Goal: Task Accomplishment & Management: Use online tool/utility

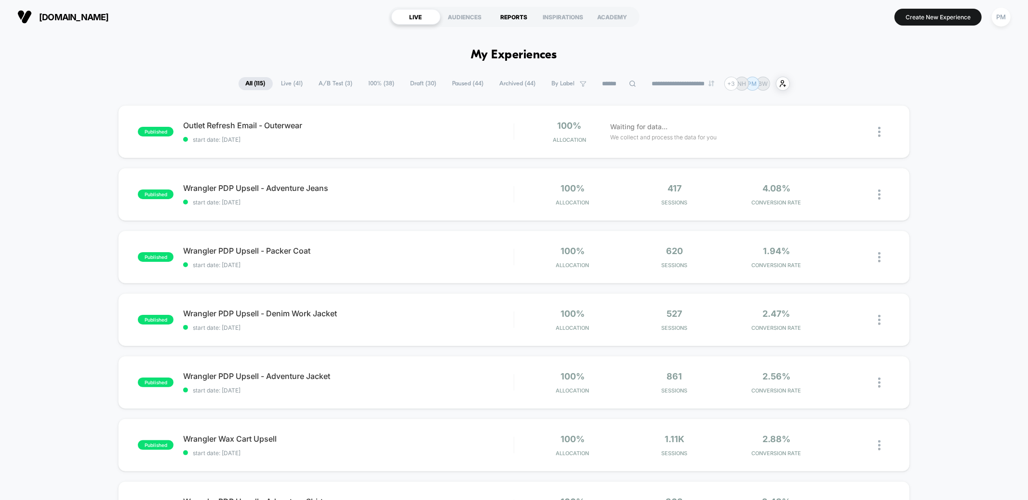
click at [508, 15] on div "REPORTS" at bounding box center [514, 16] width 49 height 15
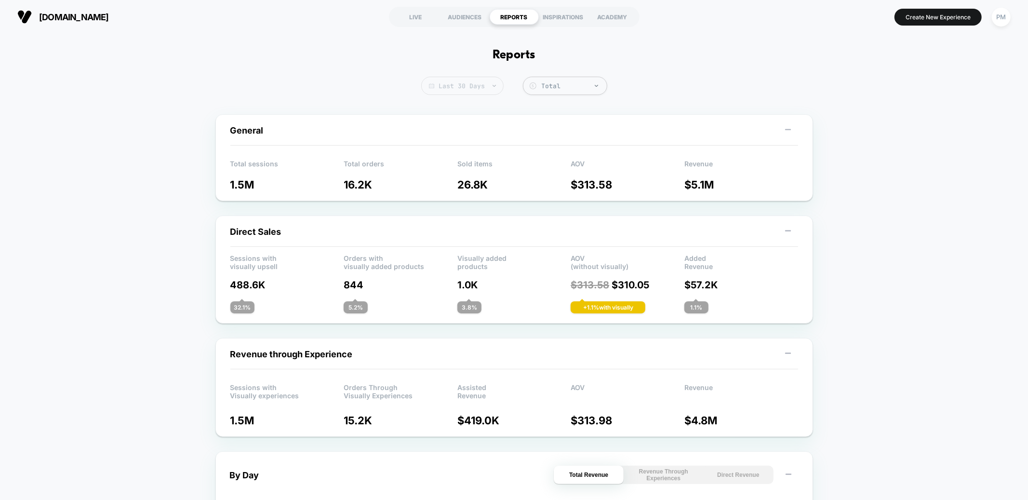
click at [455, 87] on span "Last 30 Days" at bounding box center [462, 86] width 82 height 18
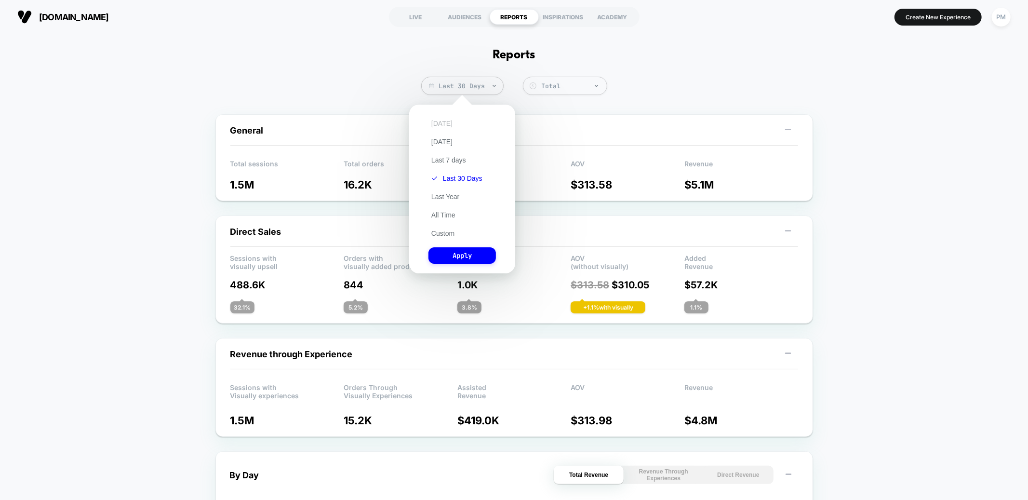
click at [442, 124] on button "[DATE]" at bounding box center [441, 123] width 27 height 9
click at [447, 254] on button "Apply" at bounding box center [461, 255] width 67 height 16
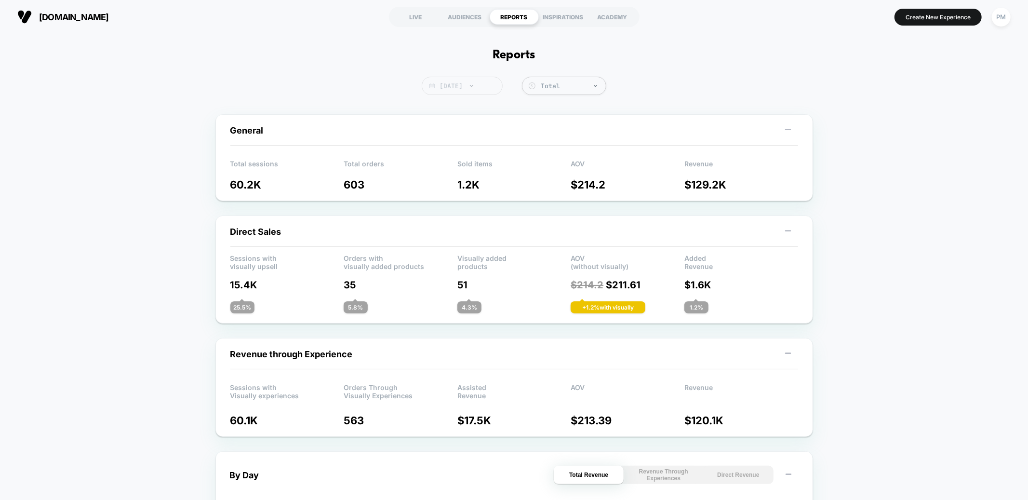
click at [476, 83] on span "[DATE]" at bounding box center [462, 86] width 81 height 18
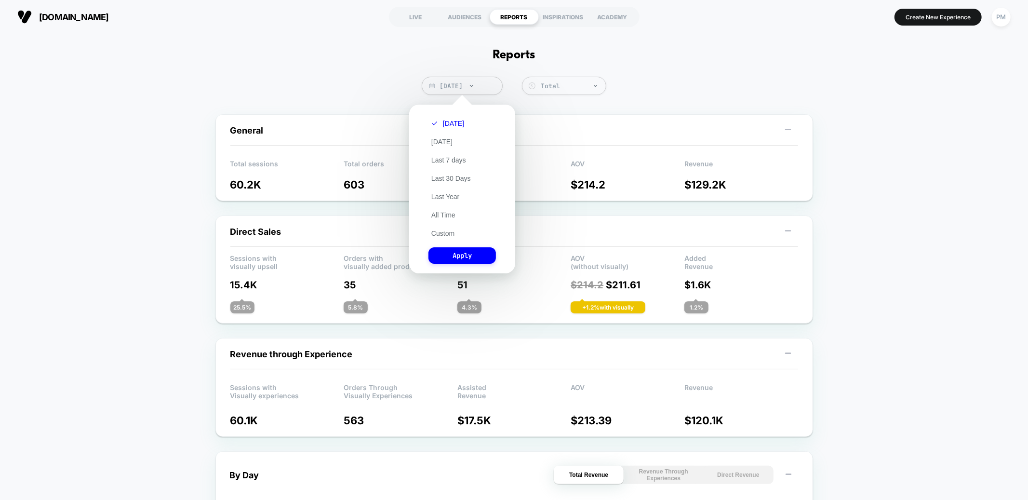
click at [441, 239] on div "[DATE] [DATE] Last 7 days Last 30 Days Last Year All Time Custom Apply" at bounding box center [462, 188] width 96 height 159
click at [441, 232] on button "Custom" at bounding box center [442, 233] width 29 height 9
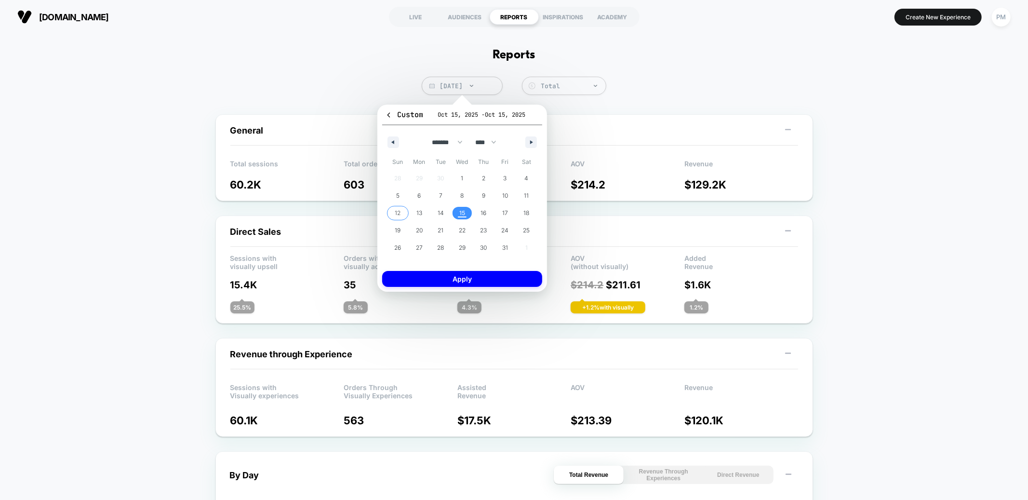
click at [401, 214] on span "12" at bounding box center [398, 213] width 22 height 13
click at [462, 214] on span "15" at bounding box center [462, 212] width 6 height 17
click at [441, 283] on button "Apply" at bounding box center [462, 279] width 160 height 16
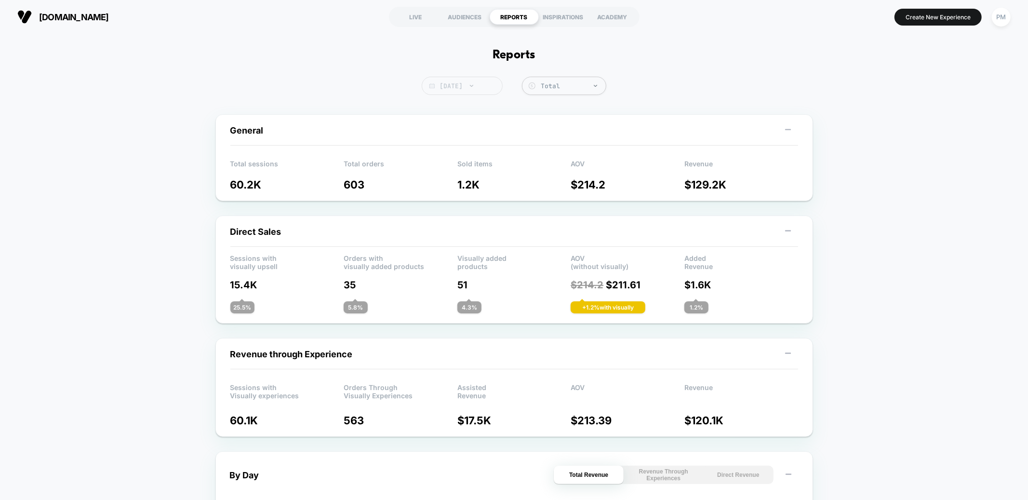
click at [482, 87] on span "[DATE]" at bounding box center [462, 86] width 81 height 18
select select "*"
select select "****"
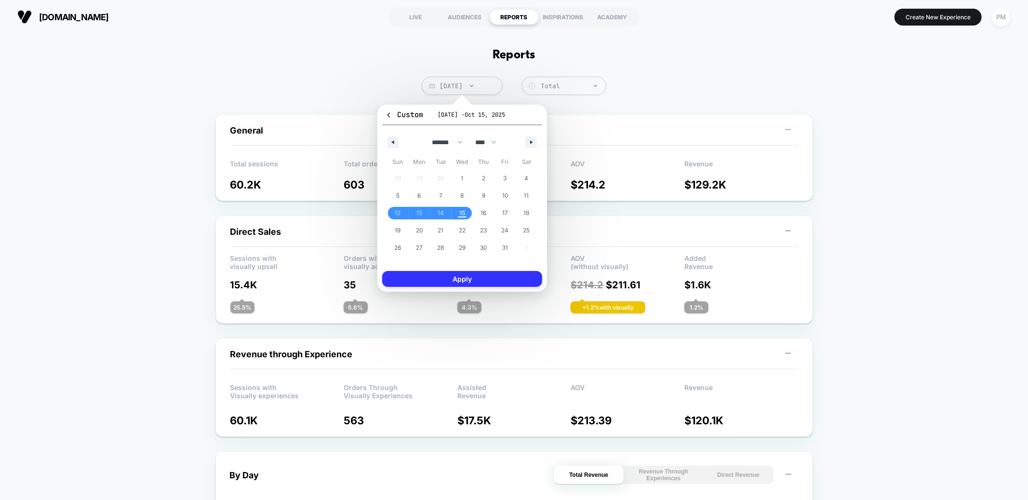
click at [475, 274] on button "Apply" at bounding box center [462, 279] width 160 height 16
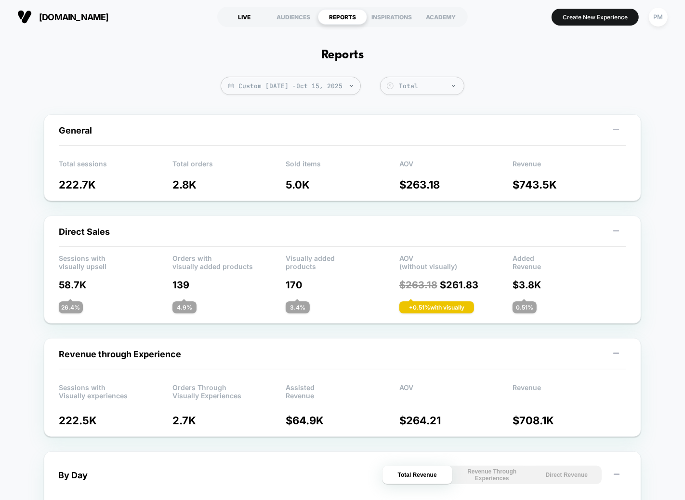
click at [254, 13] on div "LIVE" at bounding box center [244, 16] width 49 height 15
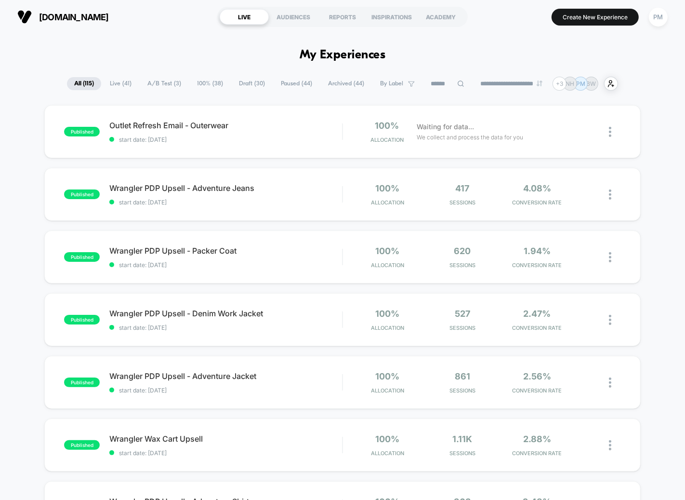
click at [251, 86] on span "Draft ( 30 )" at bounding box center [252, 83] width 40 height 13
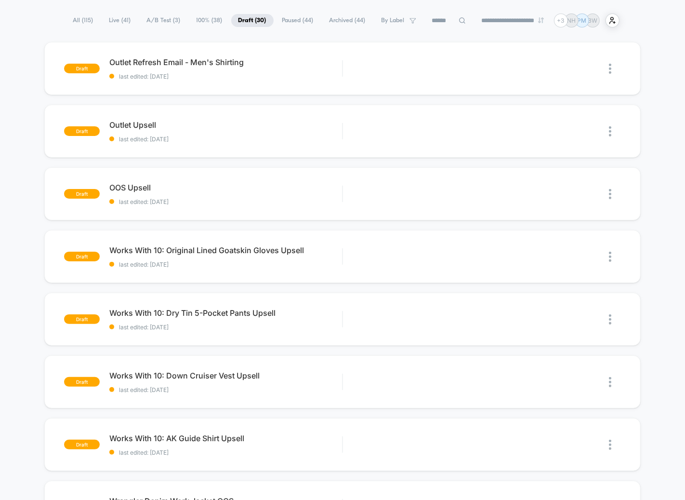
scroll to position [63, 0]
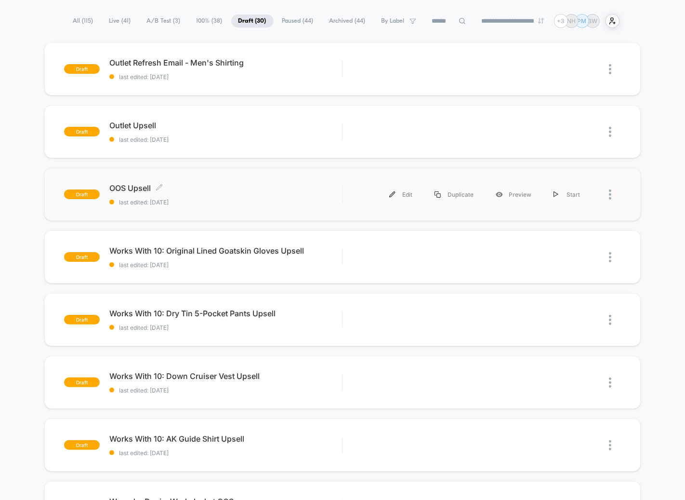
click at [281, 196] on div "OOS Upsell Click to edit experience details Click to edit experience details la…" at bounding box center [225, 194] width 233 height 23
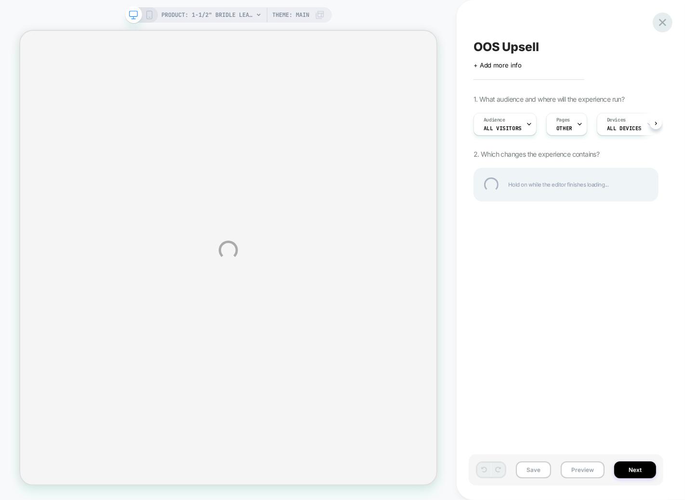
click at [661, 26] on div at bounding box center [663, 23] width 20 height 20
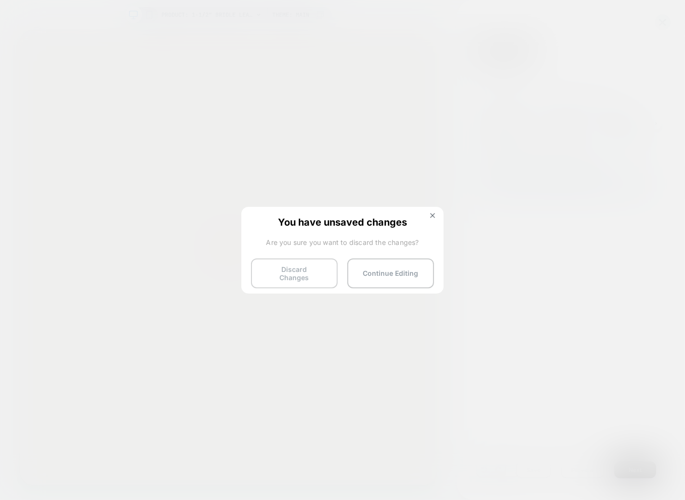
click at [310, 269] on button "Discard Changes" at bounding box center [294, 273] width 87 height 30
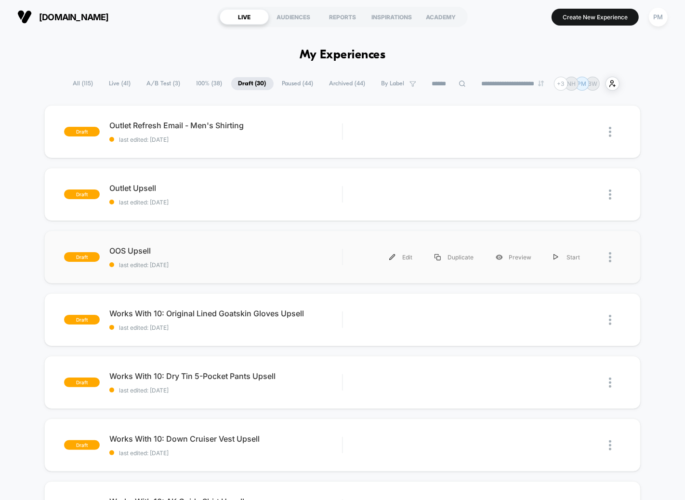
click at [607, 255] on div at bounding box center [606, 257] width 30 height 22
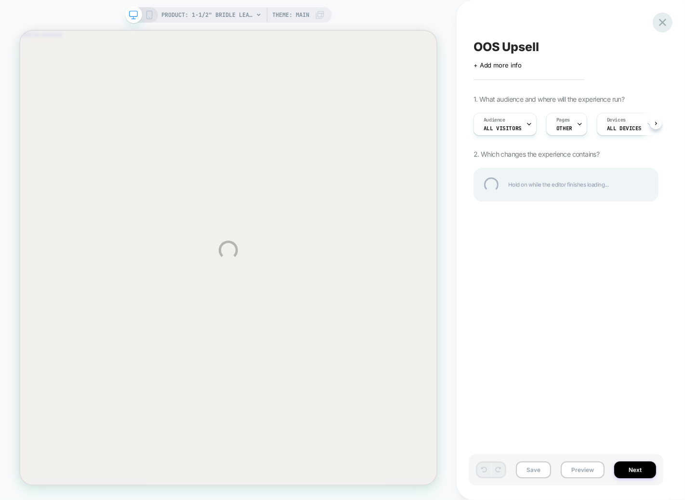
click at [658, 15] on div at bounding box center [663, 23] width 20 height 20
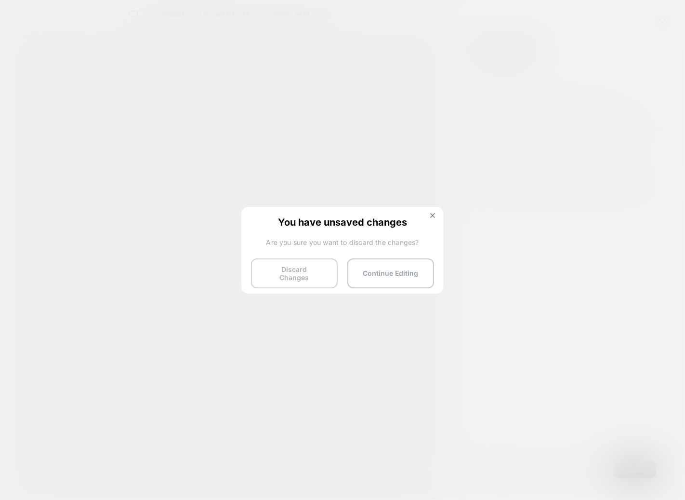
click at [318, 272] on button "Discard Changes" at bounding box center [294, 273] width 87 height 30
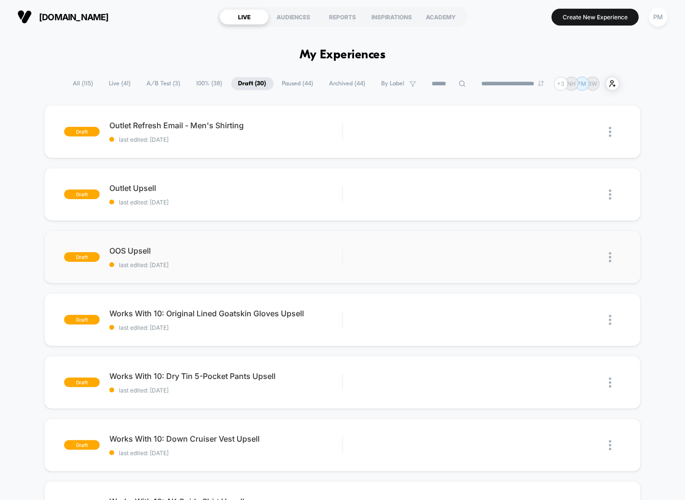
click at [609, 256] on img at bounding box center [610, 257] width 2 height 10
click at [548, 305] on div "Delete" at bounding box center [560, 302] width 87 height 22
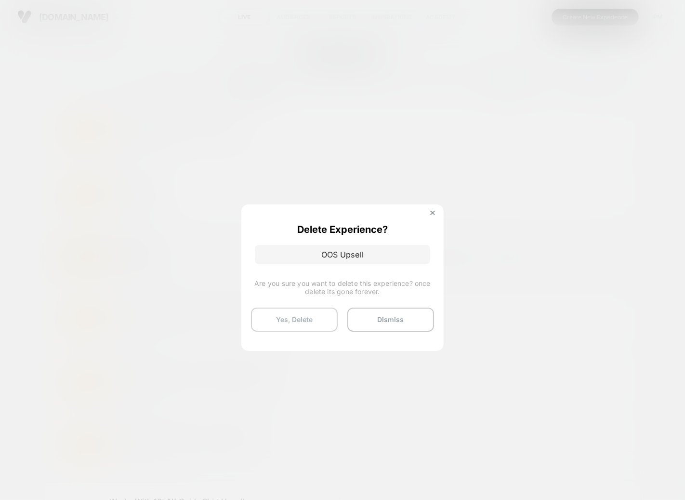
click at [304, 325] on button "Yes, Delete" at bounding box center [294, 319] width 87 height 24
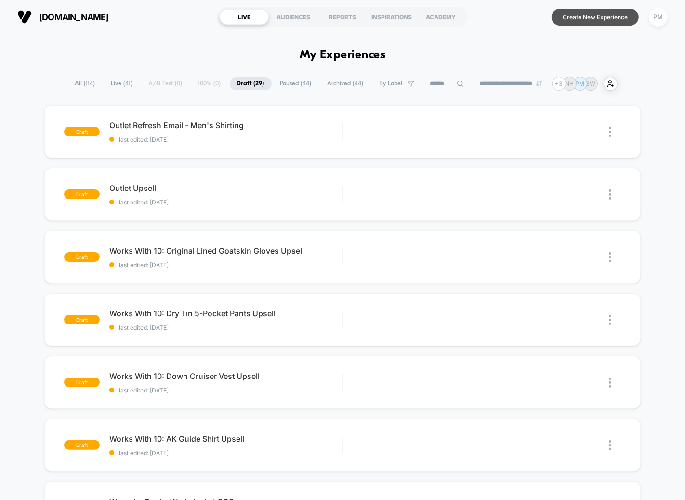
click at [600, 15] on button "Create New Experience" at bounding box center [595, 17] width 87 height 17
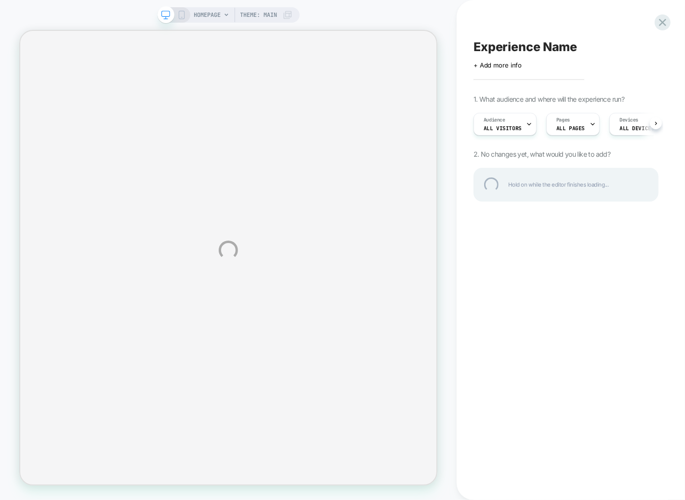
click at [517, 46] on div "Experience Name" at bounding box center [566, 47] width 185 height 14
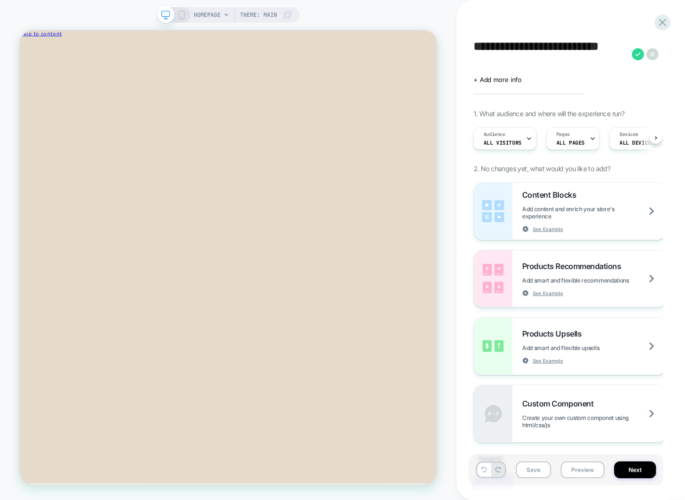
click at [503, 61] on textarea "**********" at bounding box center [551, 54] width 154 height 29
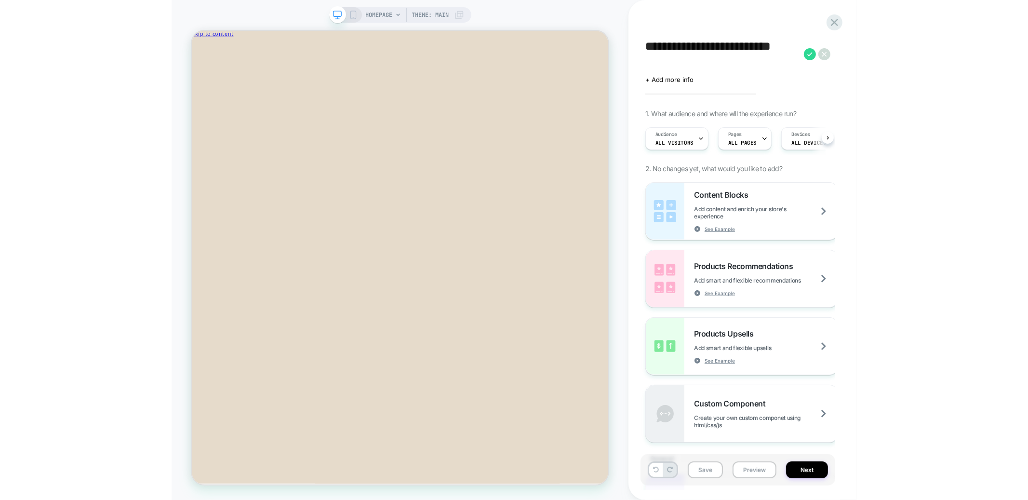
scroll to position [0, 0]
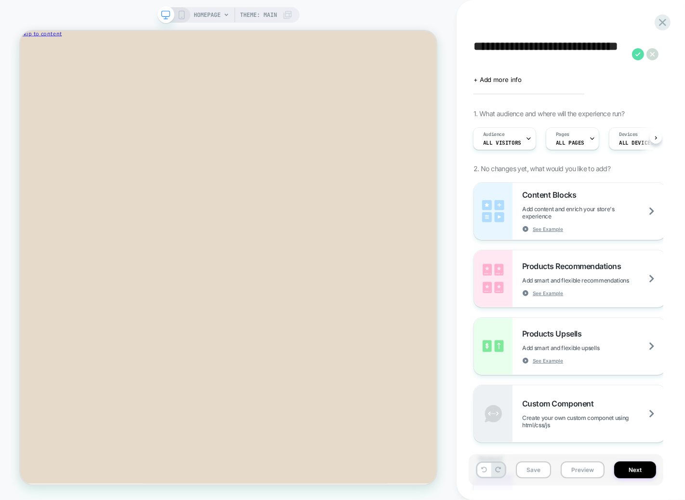
type textarea "**********"
click at [637, 52] on icon at bounding box center [638, 54] width 12 height 12
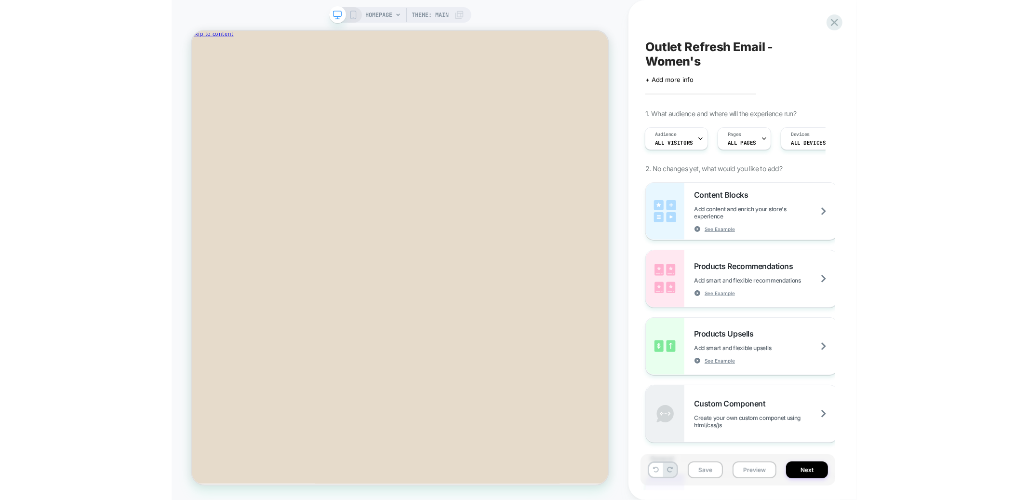
scroll to position [0, 0]
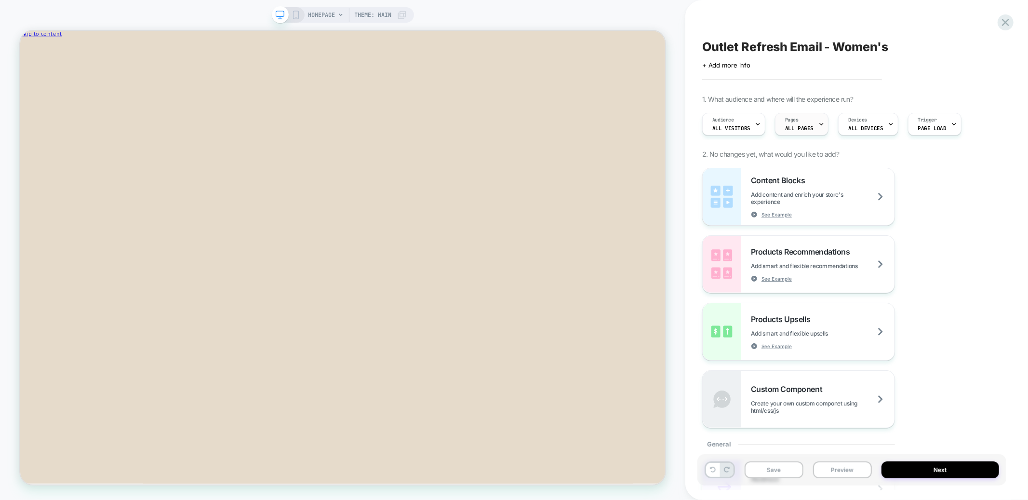
click at [793, 114] on div "Pages ALL PAGES" at bounding box center [799, 124] width 48 height 22
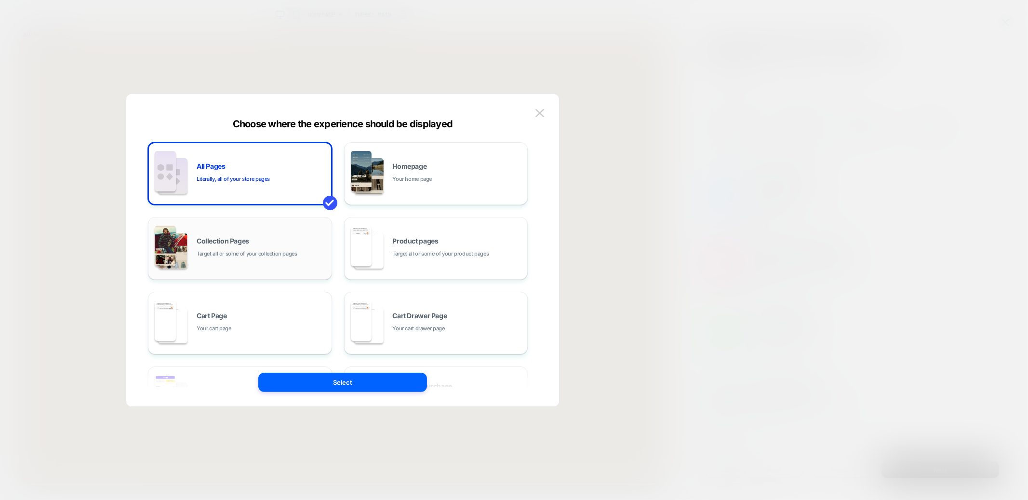
click at [269, 246] on div "Collection Pages Target all or some of your collection pages" at bounding box center [262, 248] width 130 height 21
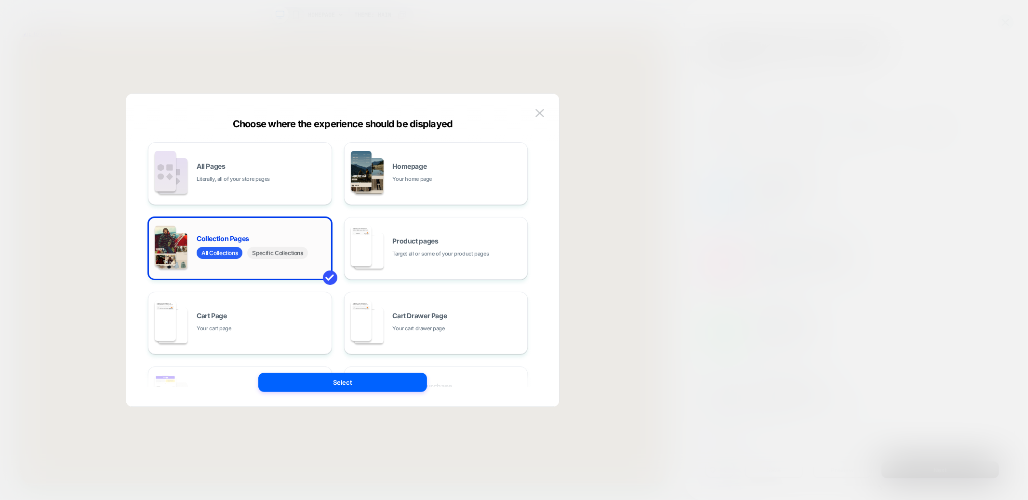
click at [268, 252] on span "Specific Collections" at bounding box center [277, 253] width 60 height 12
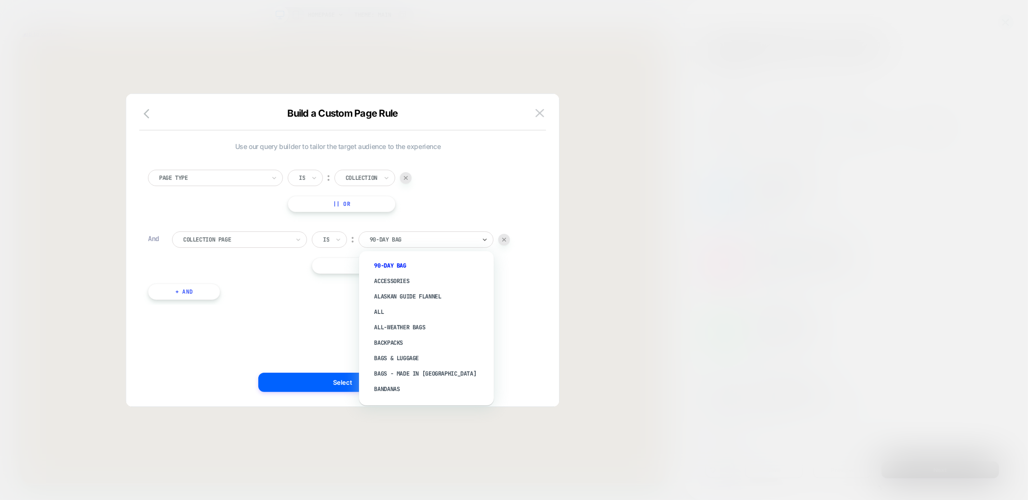
click at [417, 238] on div at bounding box center [423, 239] width 106 height 9
type input "******"
click at [396, 375] on div "The Outlet" at bounding box center [431, 378] width 125 height 15
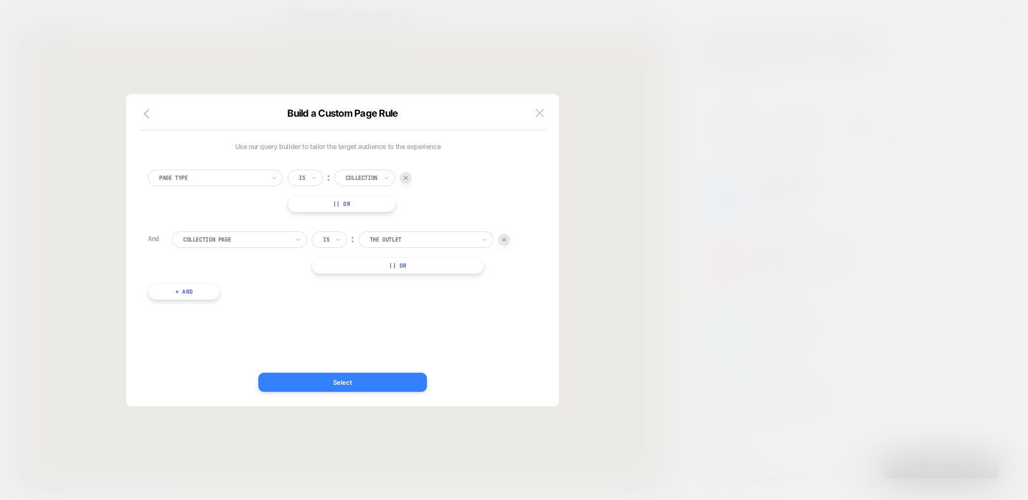
click at [334, 379] on button "Select" at bounding box center [342, 381] width 169 height 19
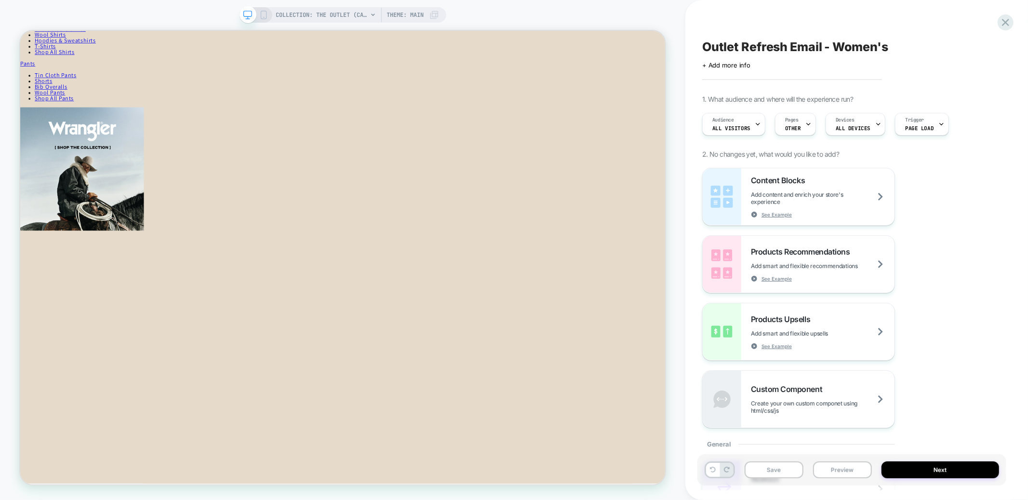
scroll to position [1372, 0]
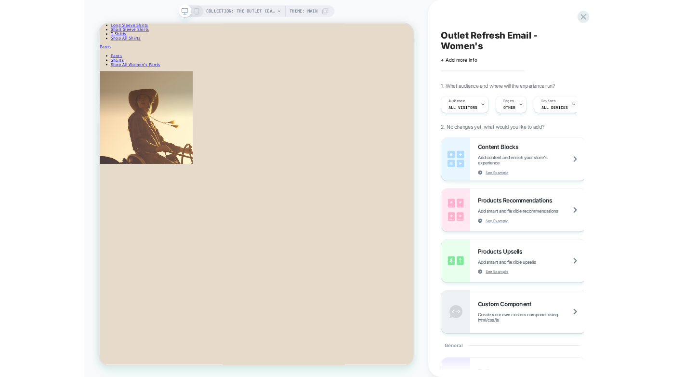
scroll to position [1272, 0]
